Goal: Information Seeking & Learning: Learn about a topic

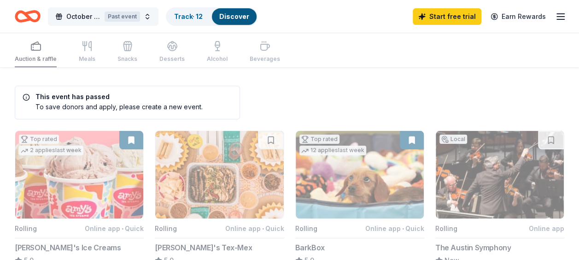
click at [83, 16] on span "October Fest Fundraiser 2024" at bounding box center [83, 16] width 35 height 11
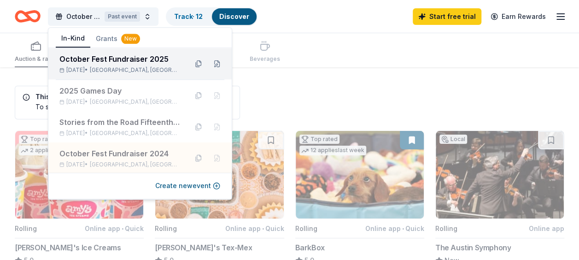
click at [121, 59] on div "October Fest Fundraiser 2025" at bounding box center [119, 58] width 121 height 11
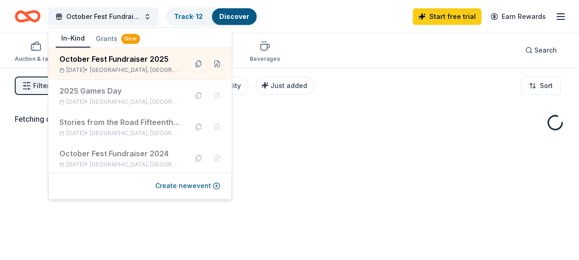
click at [311, 22] on div "October Fest Fundraiser 2025 Track · 12 Discover Start free trial Earn Rewards" at bounding box center [290, 17] width 550 height 22
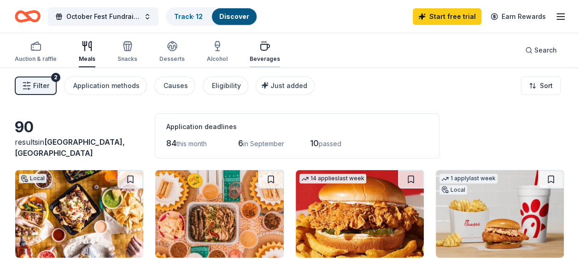
click at [265, 56] on div "Beverages" at bounding box center [265, 58] width 30 height 7
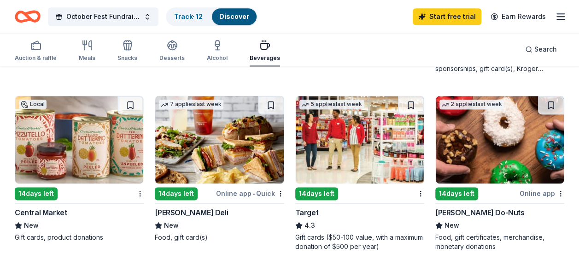
scroll to position [599, 0]
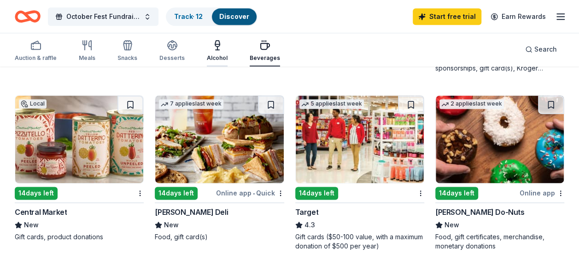
click at [210, 59] on div "Alcohol" at bounding box center [217, 57] width 21 height 7
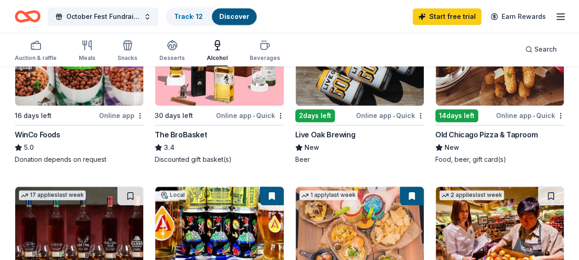
scroll to position [323, 0]
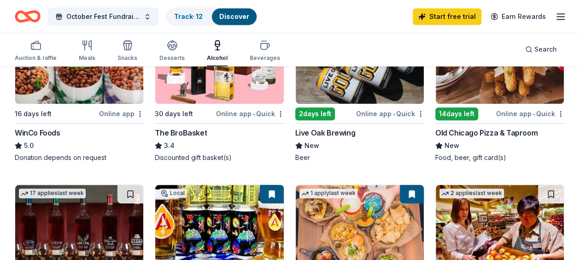
click at [358, 82] on img at bounding box center [360, 60] width 128 height 88
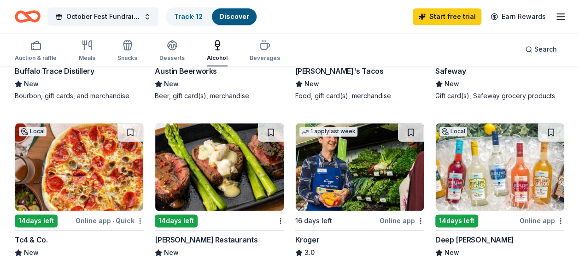
scroll to position [415, 0]
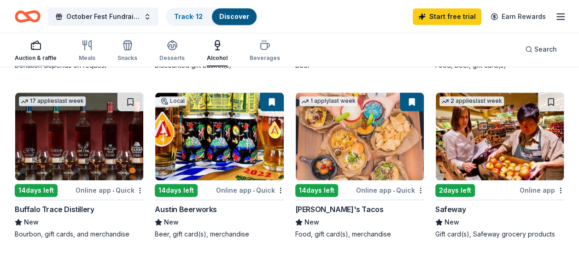
click at [27, 53] on div "Auction & raffle" at bounding box center [36, 51] width 42 height 22
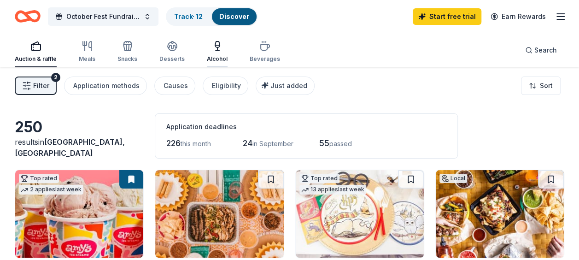
click at [210, 52] on div "Alcohol" at bounding box center [217, 52] width 21 height 22
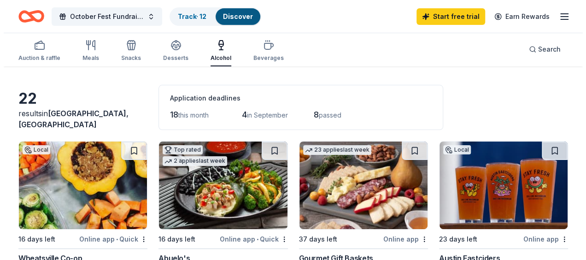
scroll to position [46, 0]
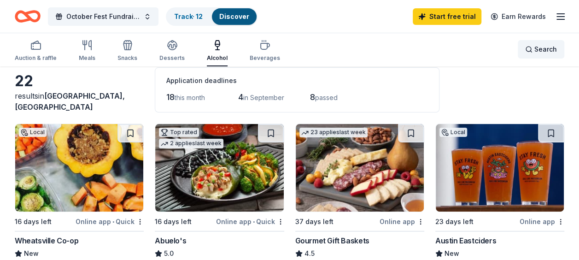
click at [532, 52] on div "Search" at bounding box center [542, 49] width 32 height 11
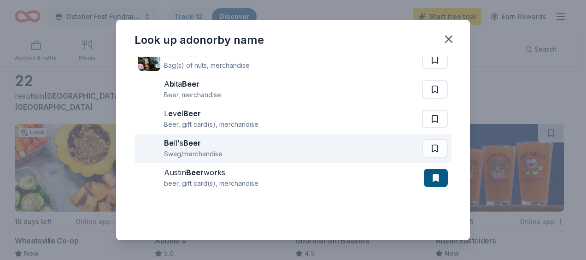
scroll to position [0, 0]
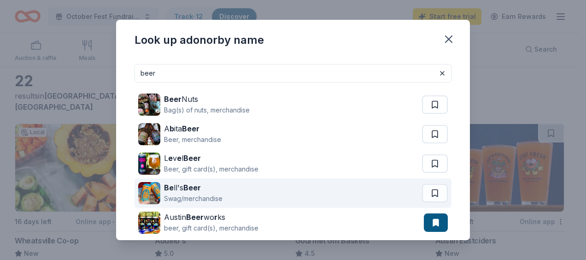
type input "beer"
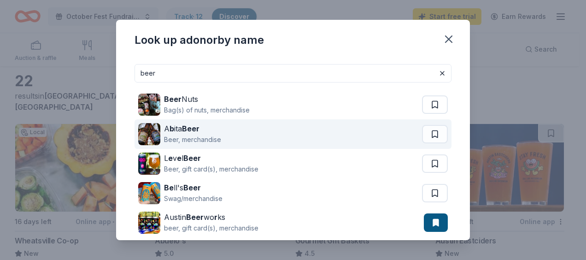
click at [299, 127] on div "A b ita Beer Beer, merchandise" at bounding box center [280, 134] width 284 height 30
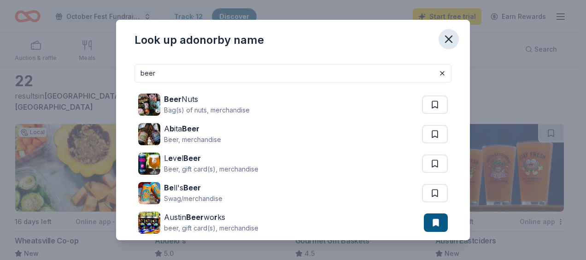
click at [452, 37] on icon "button" at bounding box center [449, 39] width 13 height 13
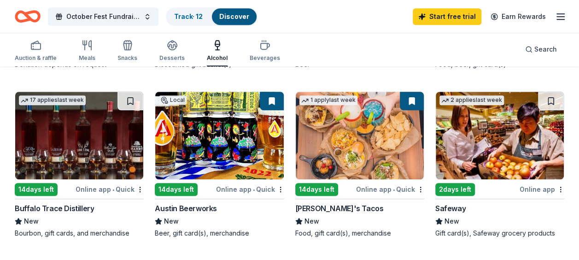
scroll to position [407, 0]
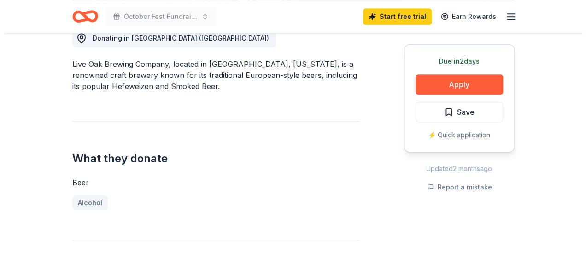
scroll to position [277, 0]
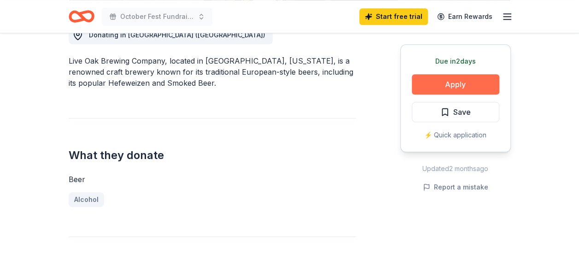
click at [434, 83] on button "Apply" at bounding box center [456, 84] width 88 height 20
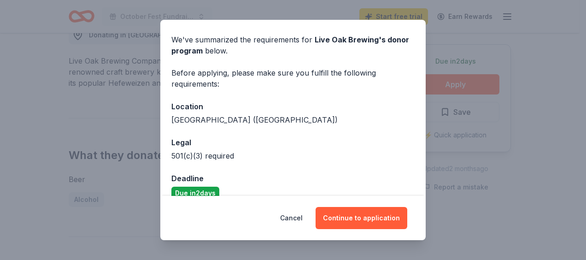
scroll to position [45, 0]
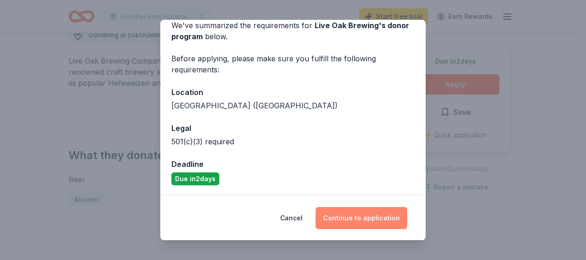
click at [384, 219] on button "Continue to application" at bounding box center [362, 218] width 92 height 22
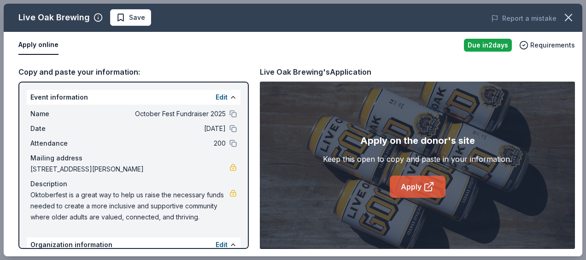
click at [426, 181] on icon at bounding box center [429, 186] width 11 height 11
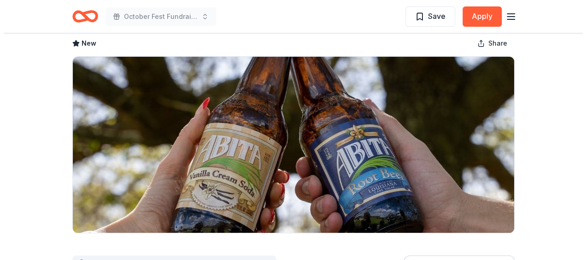
scroll to position [92, 0]
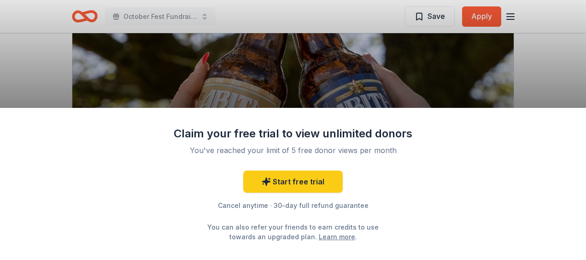
click at [486, 27] on div "Claim your free trial to view unlimited donors You've reached your limit of 5 f…" at bounding box center [293, 130] width 586 height 260
click at [486, 22] on div "Claim your free trial to view unlimited donors You've reached your limit of 5 f…" at bounding box center [293, 130] width 586 height 260
click at [483, 17] on div "Claim your free trial to view unlimited donors You've reached your limit of 5 f…" at bounding box center [293, 130] width 586 height 260
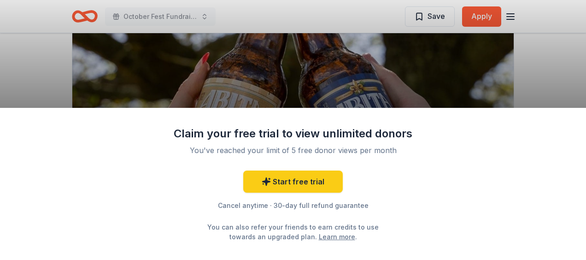
click at [483, 17] on div "Claim your free trial to view unlimited donors You've reached your limit of 5 f…" at bounding box center [293, 130] width 586 height 260
click at [483, 16] on div "Claim your free trial to view unlimited donors You've reached your limit of 5 f…" at bounding box center [293, 130] width 586 height 260
click at [482, 16] on div "Claim your free trial to view unlimited donors You've reached your limit of 5 f…" at bounding box center [293, 130] width 586 height 260
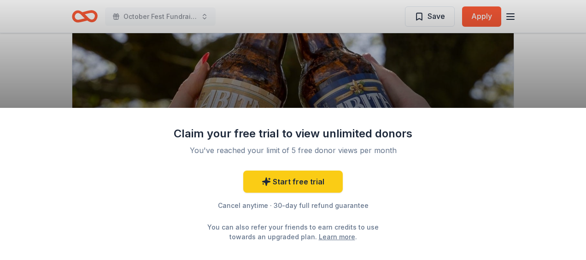
click at [482, 16] on div "Claim your free trial to view unlimited donors You've reached your limit of 5 f…" at bounding box center [293, 130] width 586 height 260
